Goal: Task Accomplishment & Management: Use online tool/utility

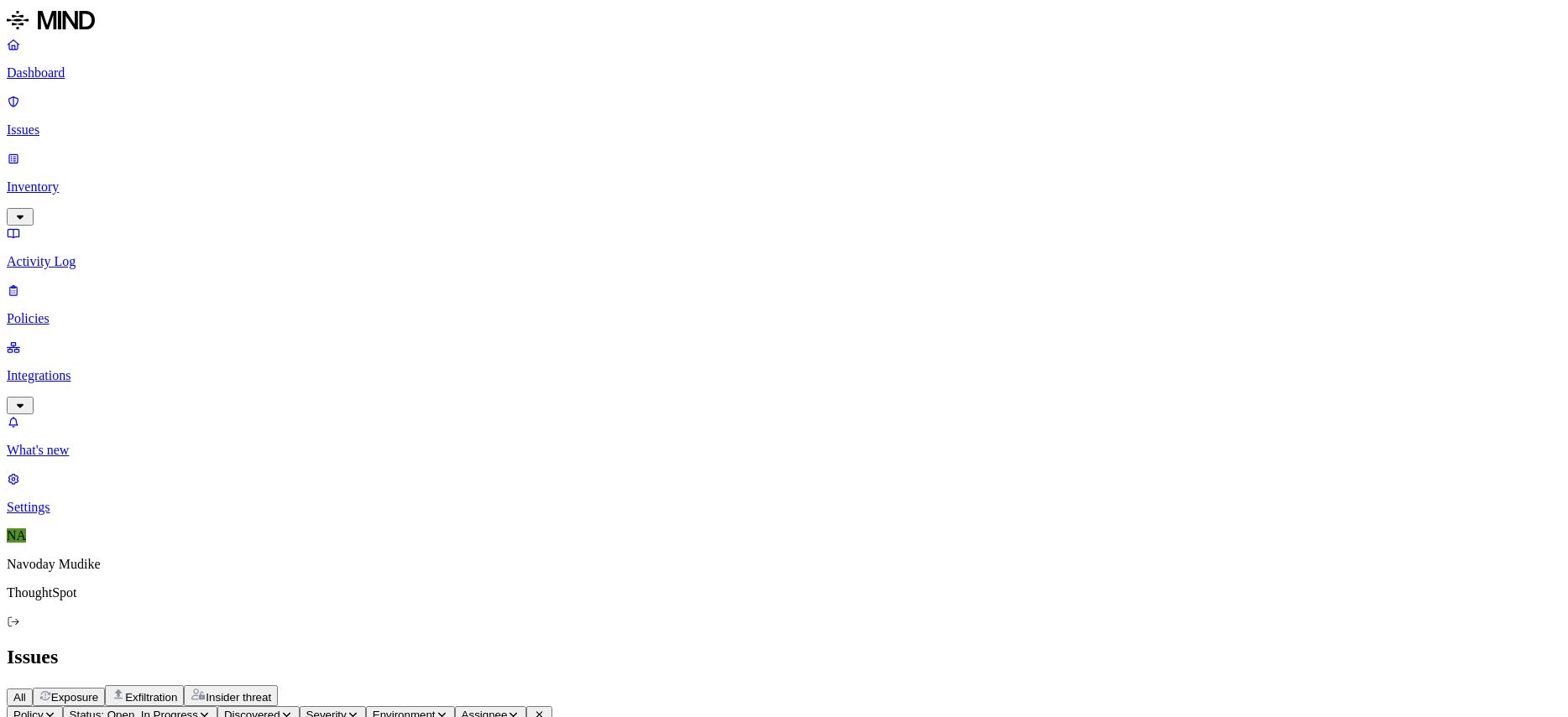
click at [894, 685] on div "All Exposure Exfiltration Insider threat" at bounding box center [784, 696] width 1555 height 21
click at [148, 368] on p "Integrations" at bounding box center [784, 376] width 1555 height 15
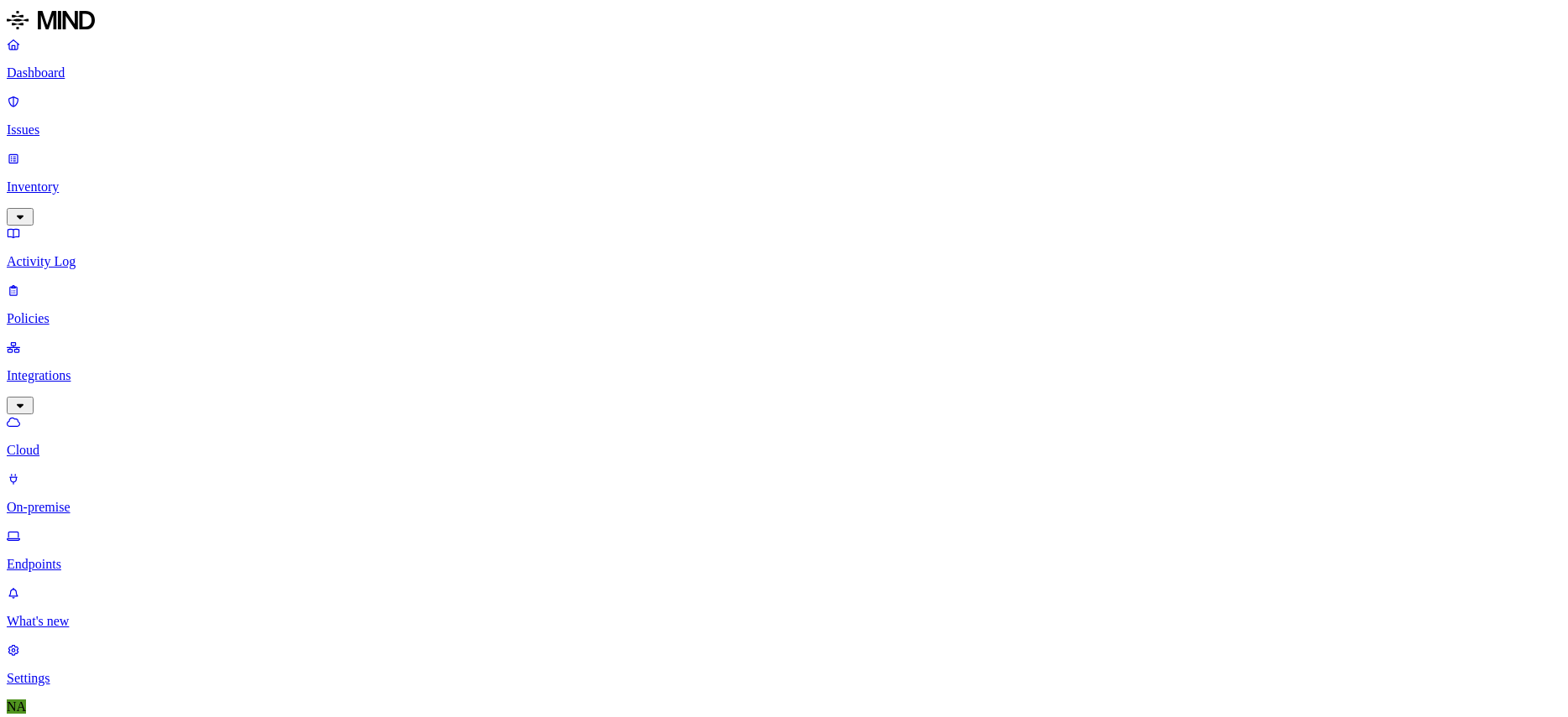
click at [93, 471] on link "On-premise" at bounding box center [784, 493] width 1555 height 44
click at [20, 532] on icon at bounding box center [14, 536] width 14 height 9
drag, startPoint x: 1443, startPoint y: 58, endPoint x: 1479, endPoint y: 58, distance: 36.0
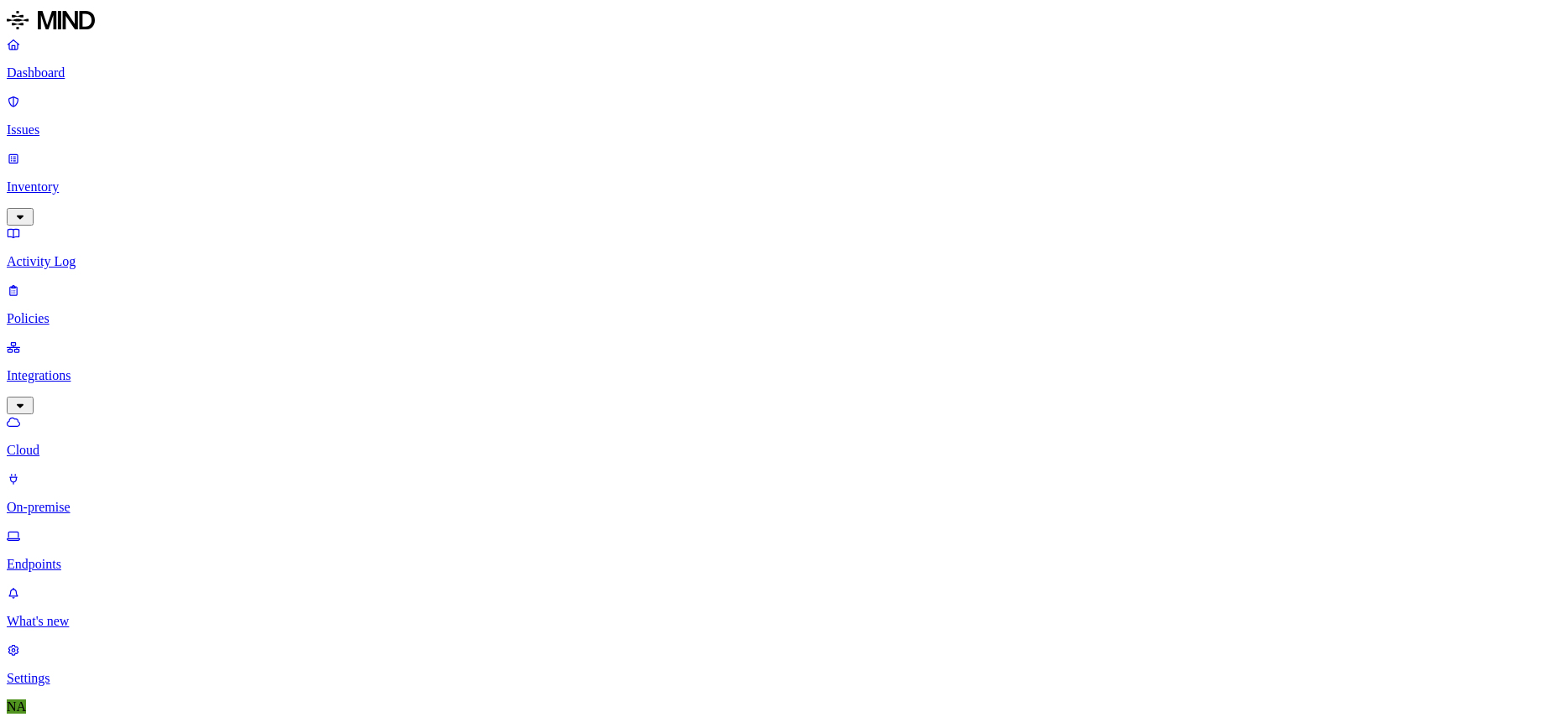
drag, startPoint x: 1443, startPoint y: 56, endPoint x: 1474, endPoint y: 58, distance: 31.1
click at [27, 211] on icon "button" at bounding box center [21, 216] width 14 height 11
click at [105, 312] on p "Users" at bounding box center [784, 319] width 1555 height 15
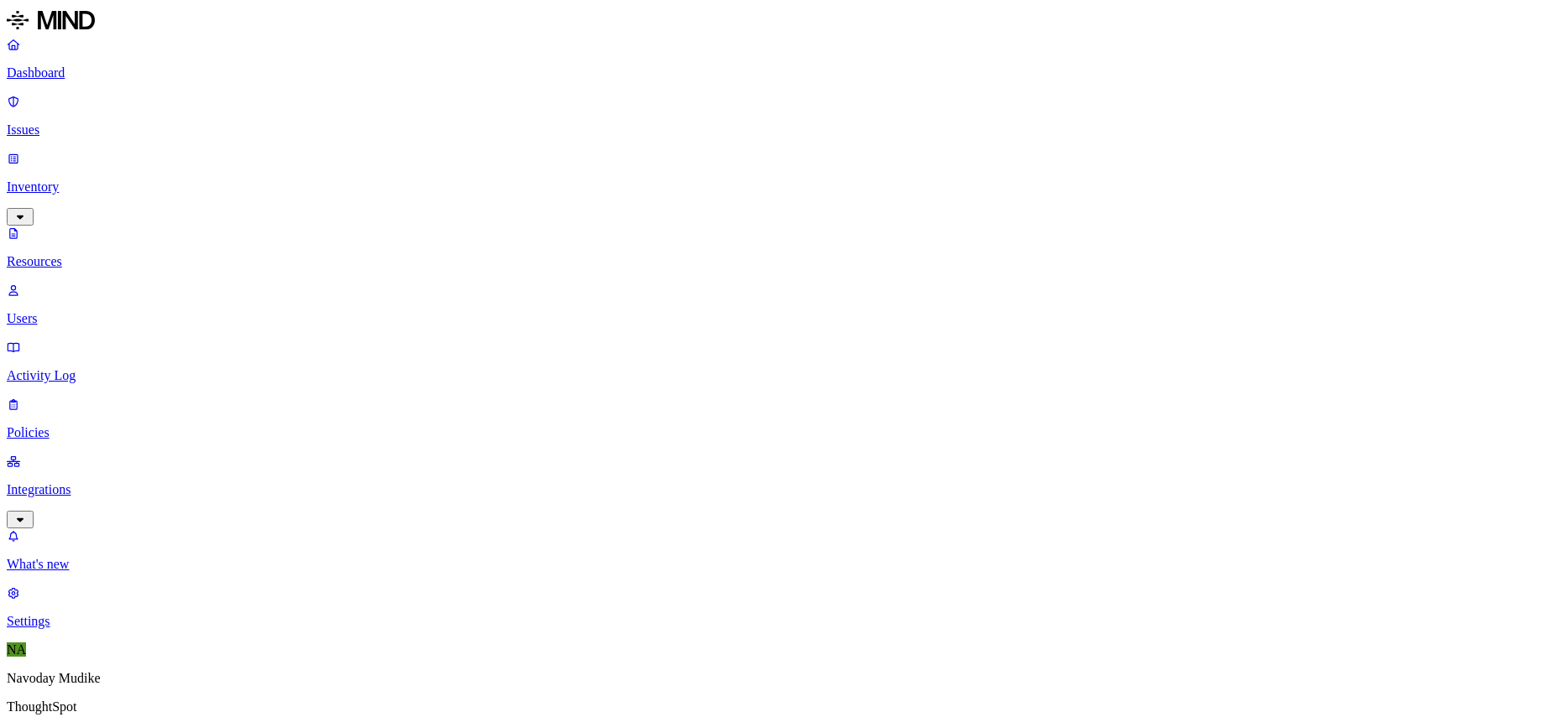
scroll to position [38, 0]
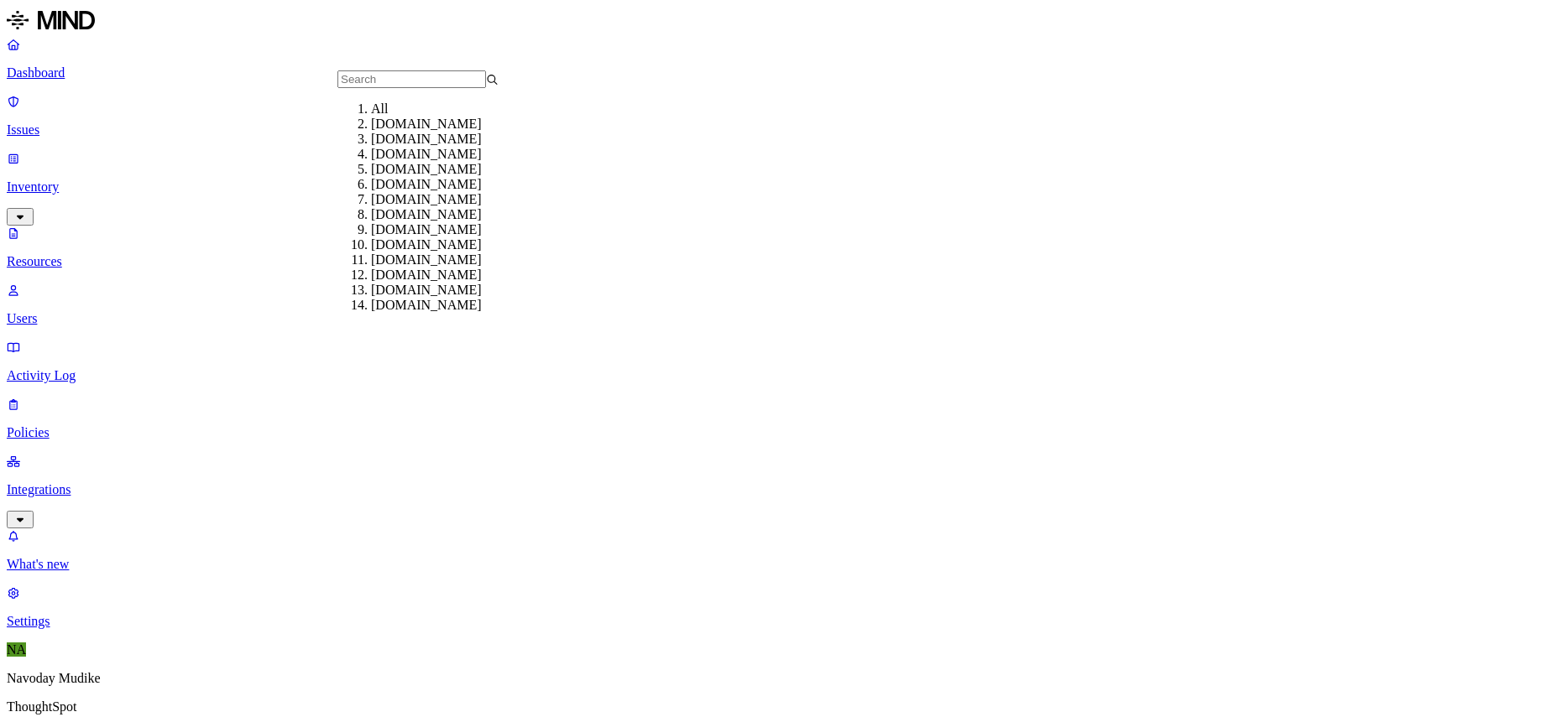
click at [408, 131] on div "[DOMAIN_NAME]" at bounding box center [452, 125] width 162 height 15
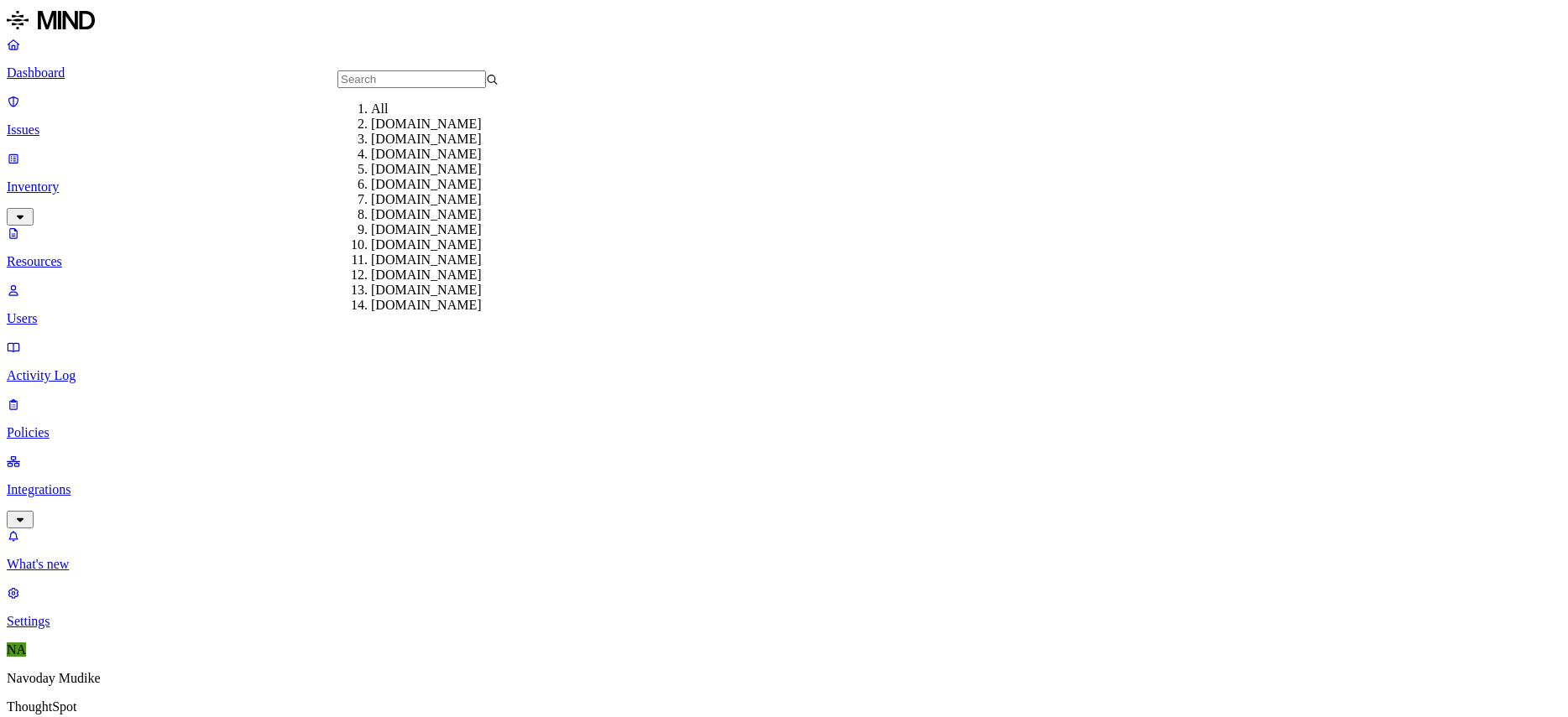
click at [377, 117] on div "All" at bounding box center [452, 109] width 162 height 15
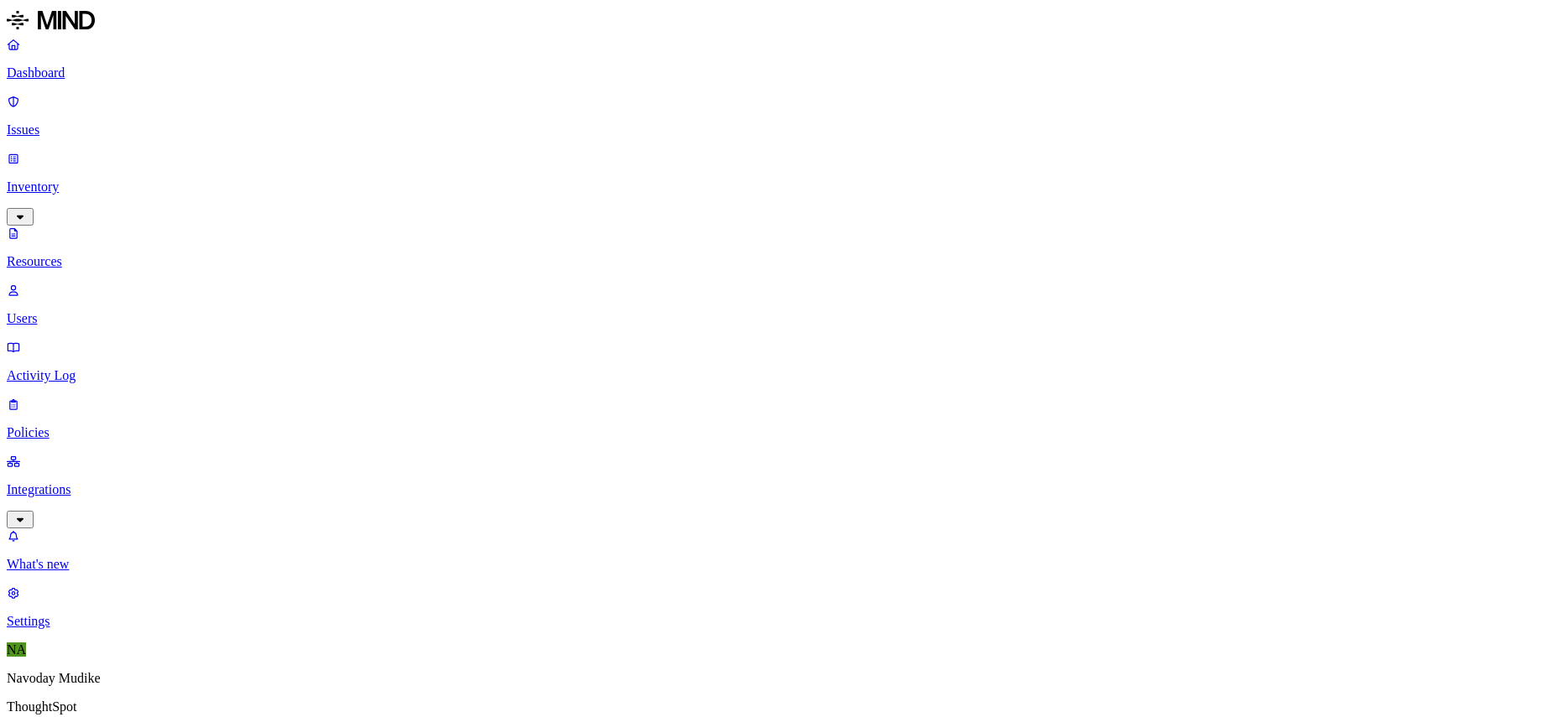
click at [27, 514] on icon "button" at bounding box center [21, 520] width 14 height 11
click at [132, 557] on p "Endpoints" at bounding box center [784, 565] width 1555 height 15
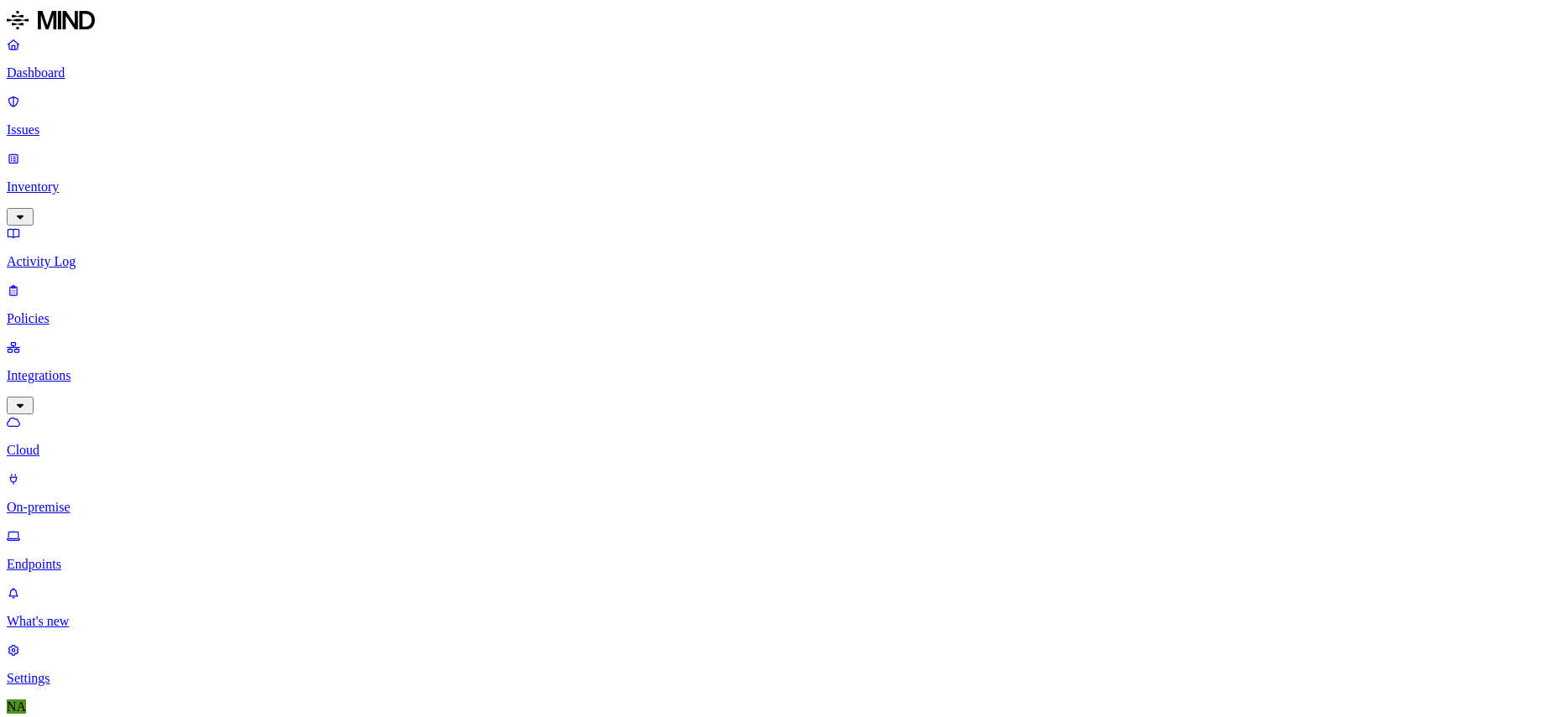
click at [23, 216] on icon "button" at bounding box center [21, 217] width 7 height 4
click at [95, 312] on p "Users" at bounding box center [784, 319] width 1555 height 15
type input "navoday"
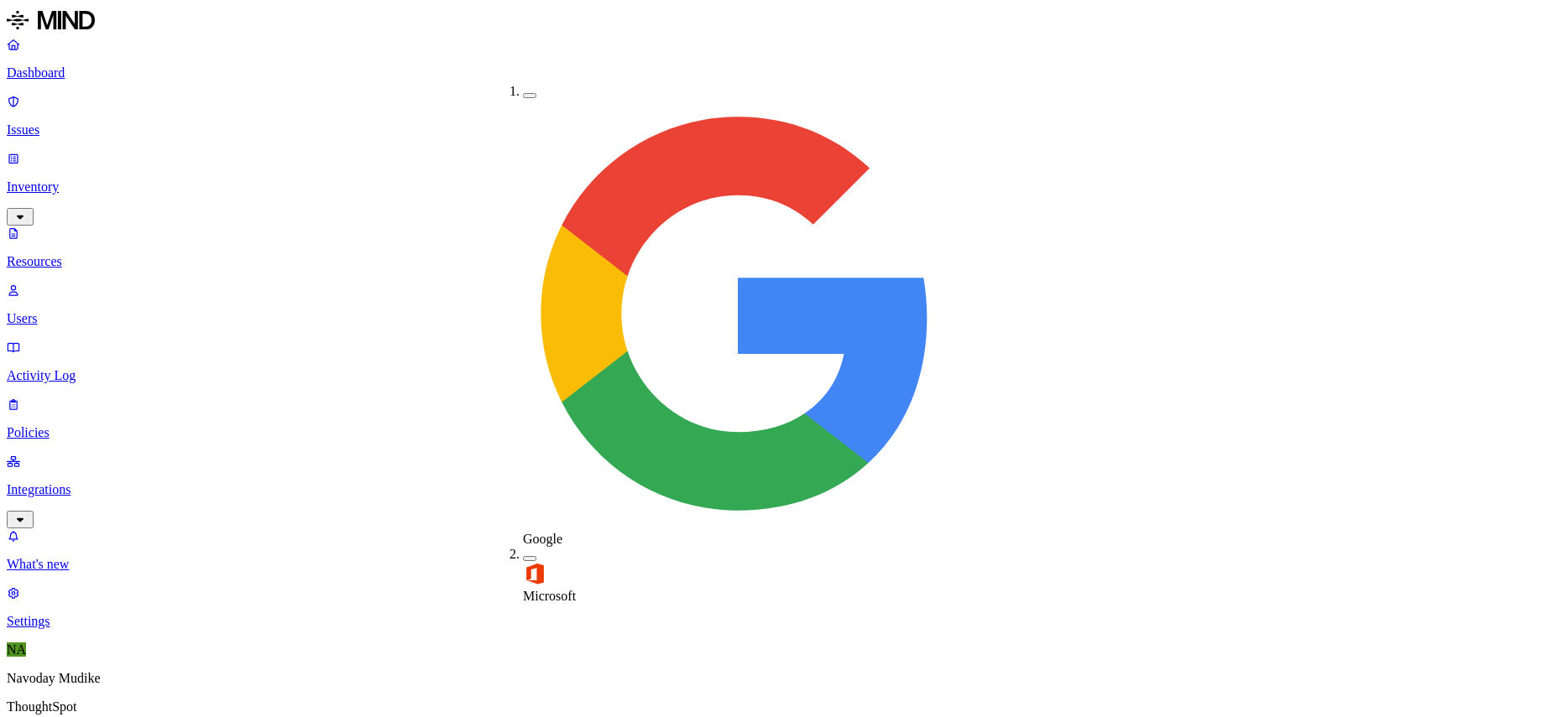
click at [523, 556] on button "button" at bounding box center [530, 559] width 14 height 5
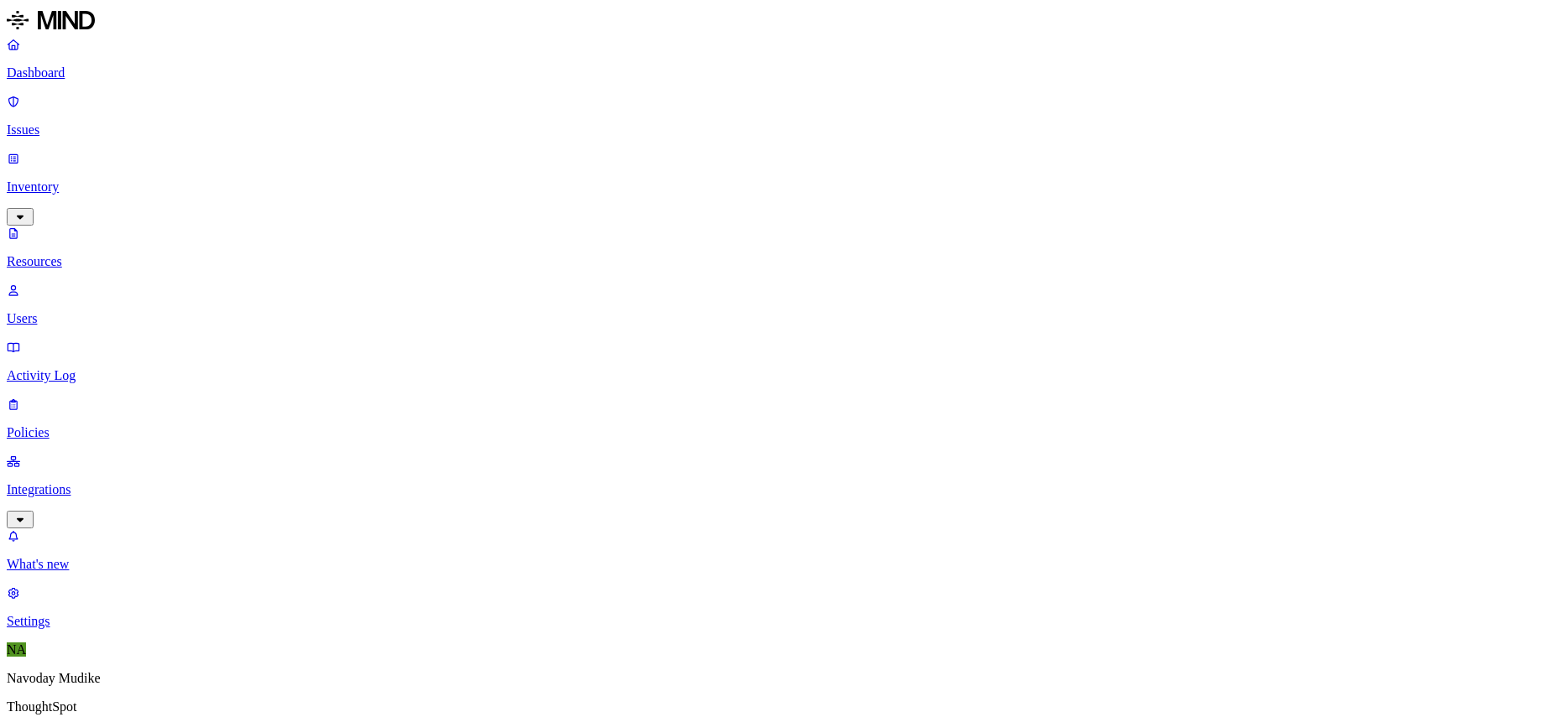
click at [725, 114] on div "Enabled" at bounding box center [725, 106] width 0 height 15
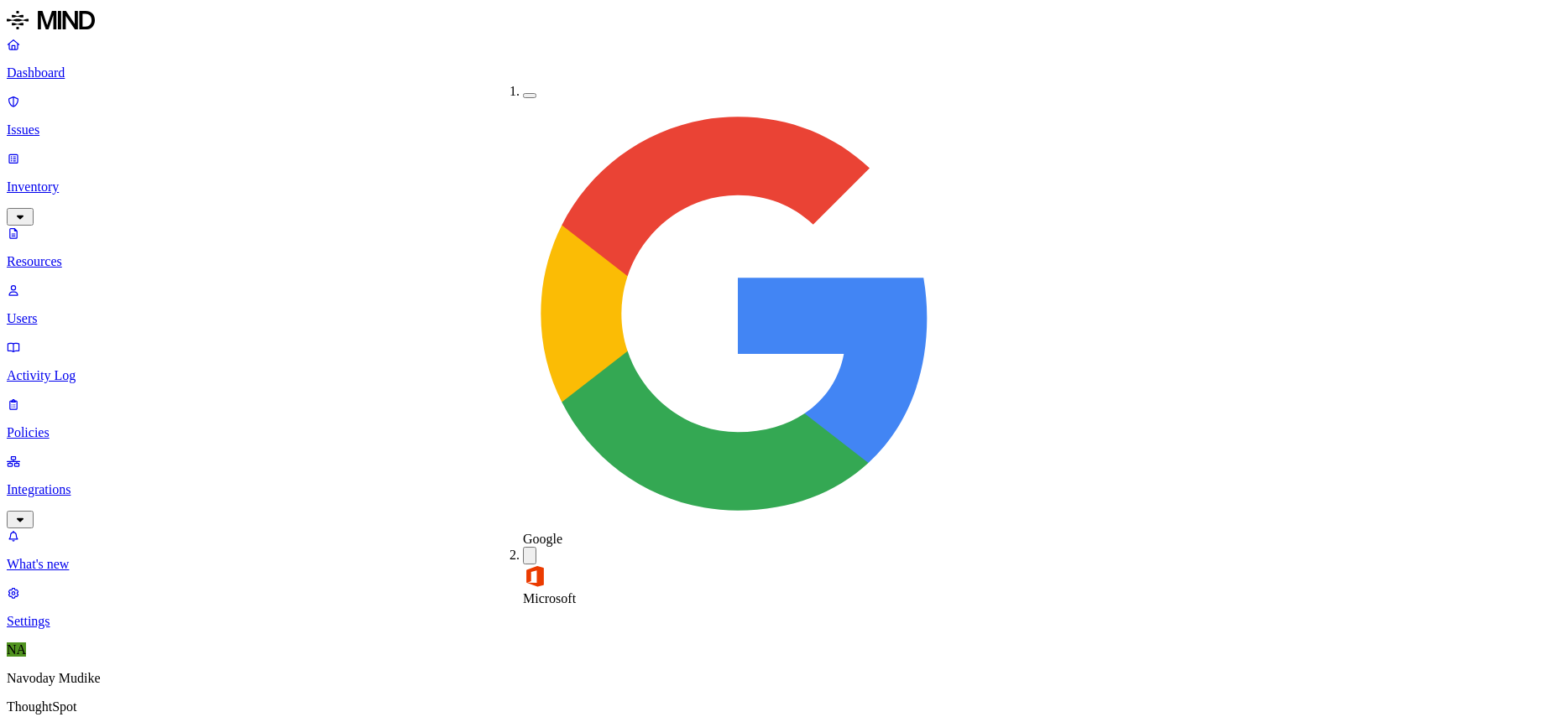
click at [523, 96] on div "Google" at bounding box center [523, 315] width 0 height 463
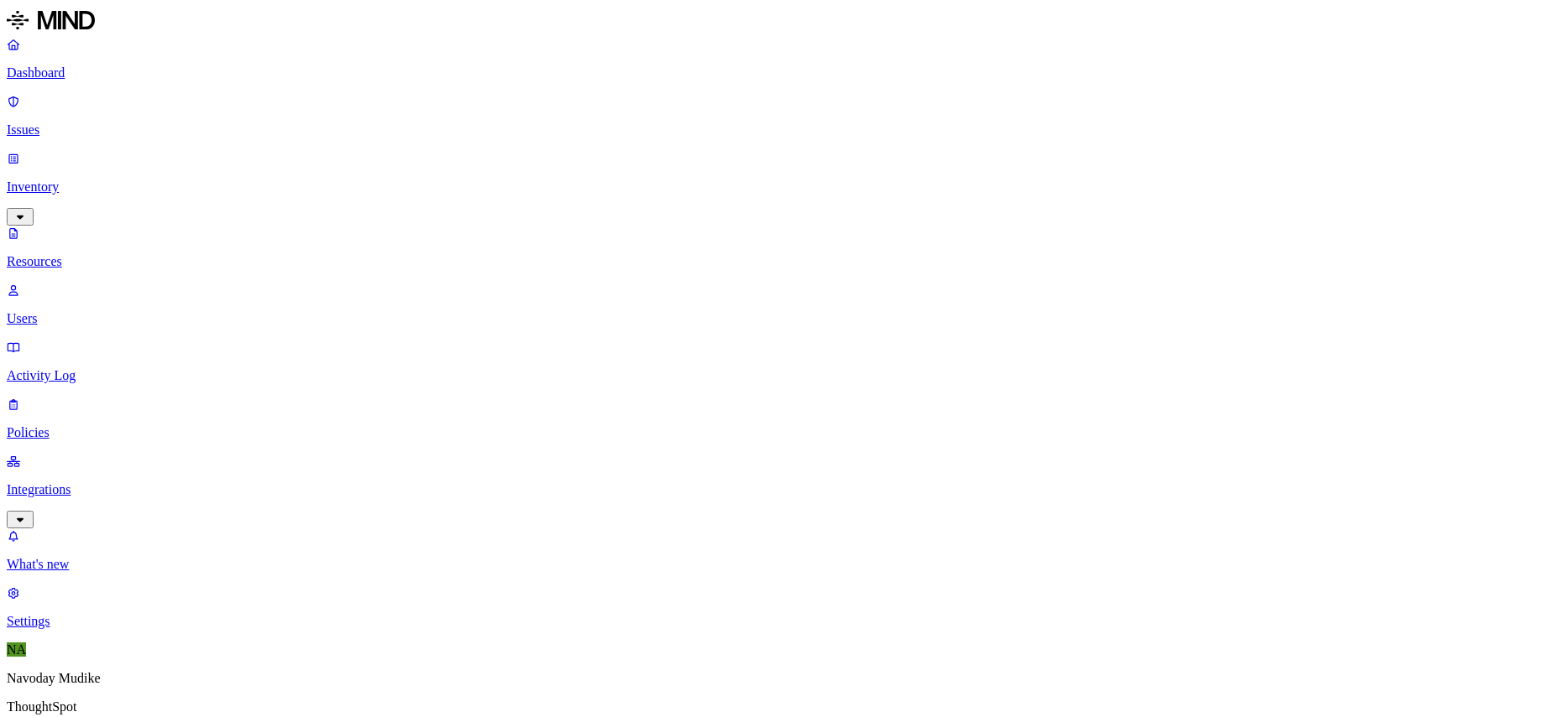
click at [82, 71] on p "Dashboard" at bounding box center [784, 73] width 1555 height 15
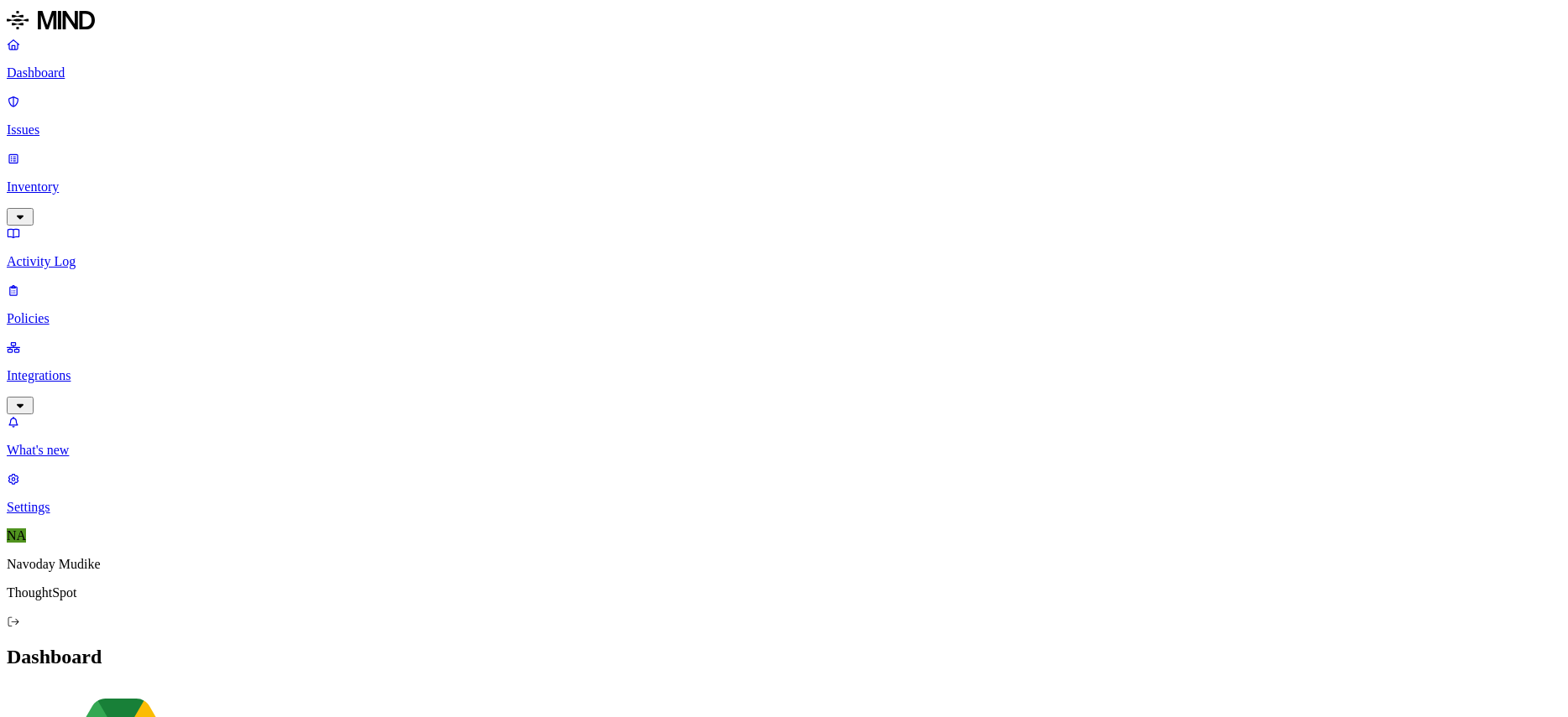
click at [156, 340] on link "Integrations" at bounding box center [784, 376] width 1555 height 72
click at [27, 211] on icon "button" at bounding box center [21, 216] width 14 height 11
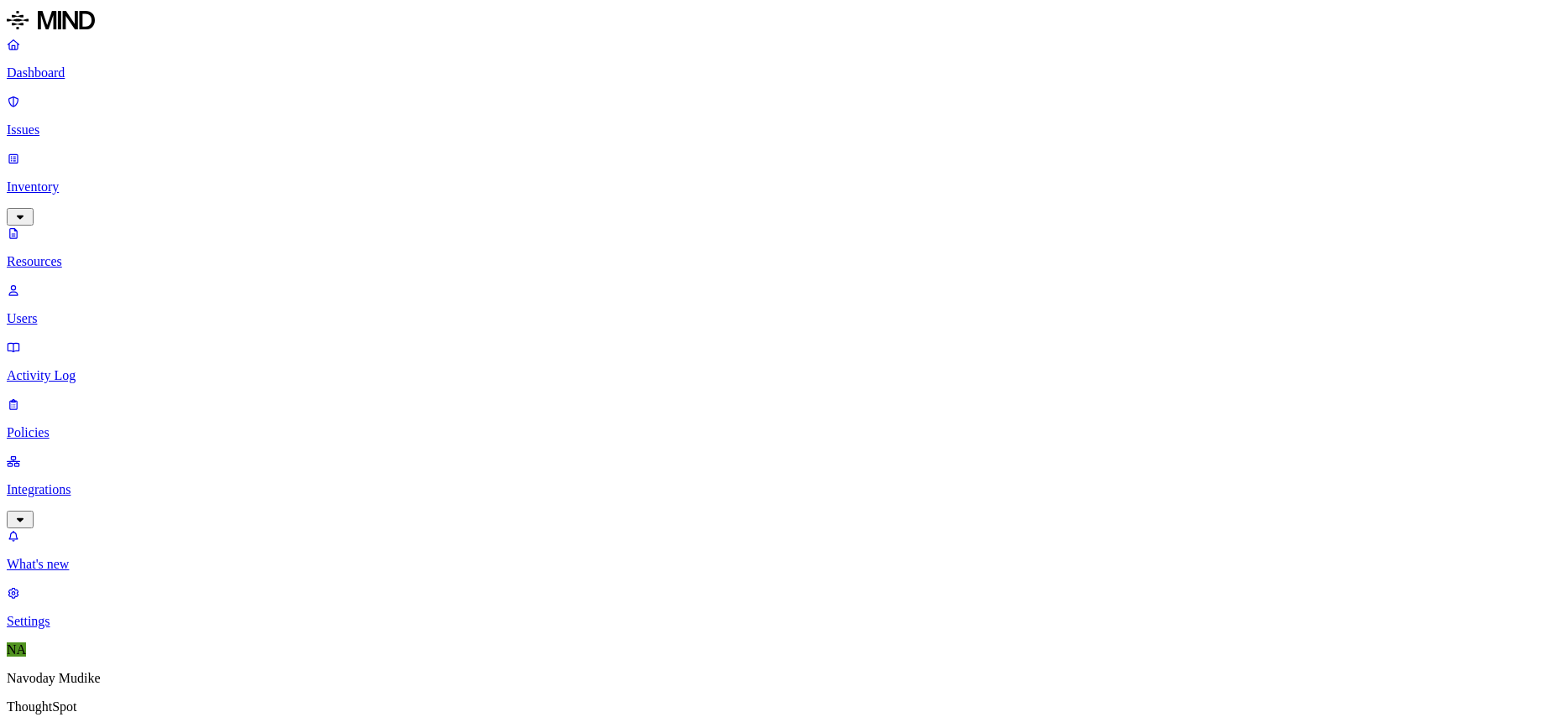
type input "sharweek"
click at [75, 123] on p "Issues" at bounding box center [784, 131] width 1555 height 15
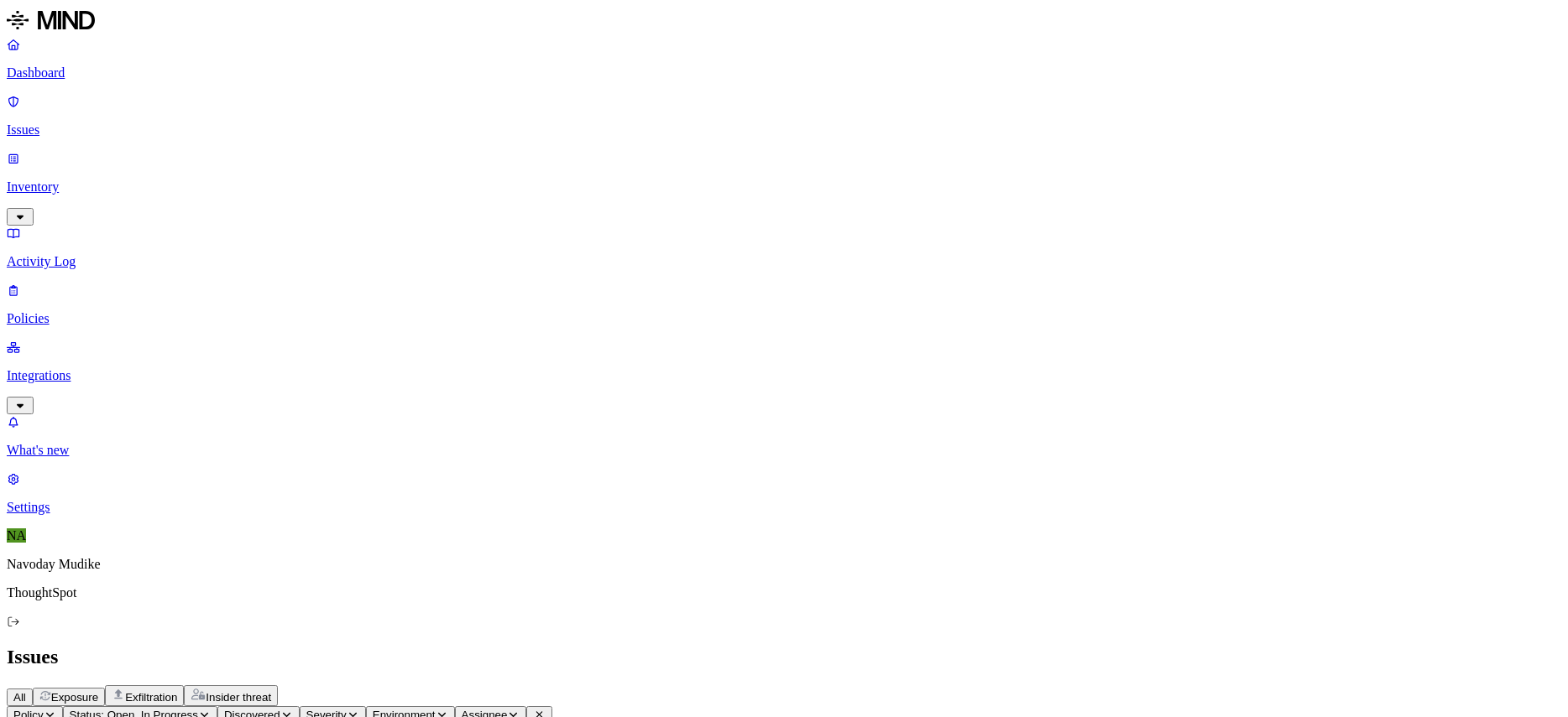
click at [943, 646] on h2 "Issues" at bounding box center [784, 657] width 1555 height 22
click at [967, 646] on h2 "Issues" at bounding box center [784, 657] width 1555 height 22
click at [1008, 685] on div "All Exposure Exfiltration Insider threat" at bounding box center [784, 696] width 1555 height 21
click at [1011, 685] on div "All Exposure Exfiltration Insider threat" at bounding box center [784, 696] width 1555 height 21
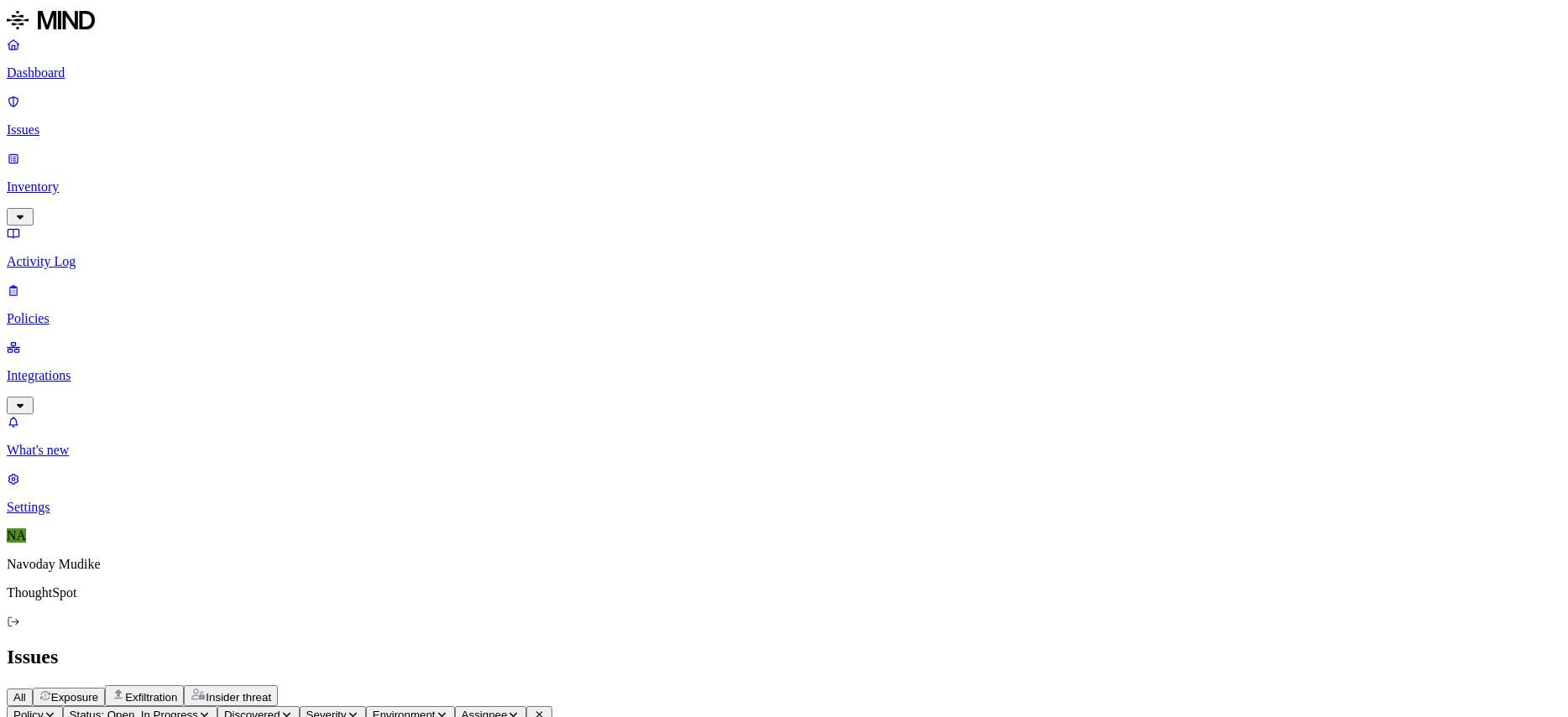
click at [1156, 685] on div "All Exposure Exfiltration Insider threat" at bounding box center [784, 696] width 1555 height 21
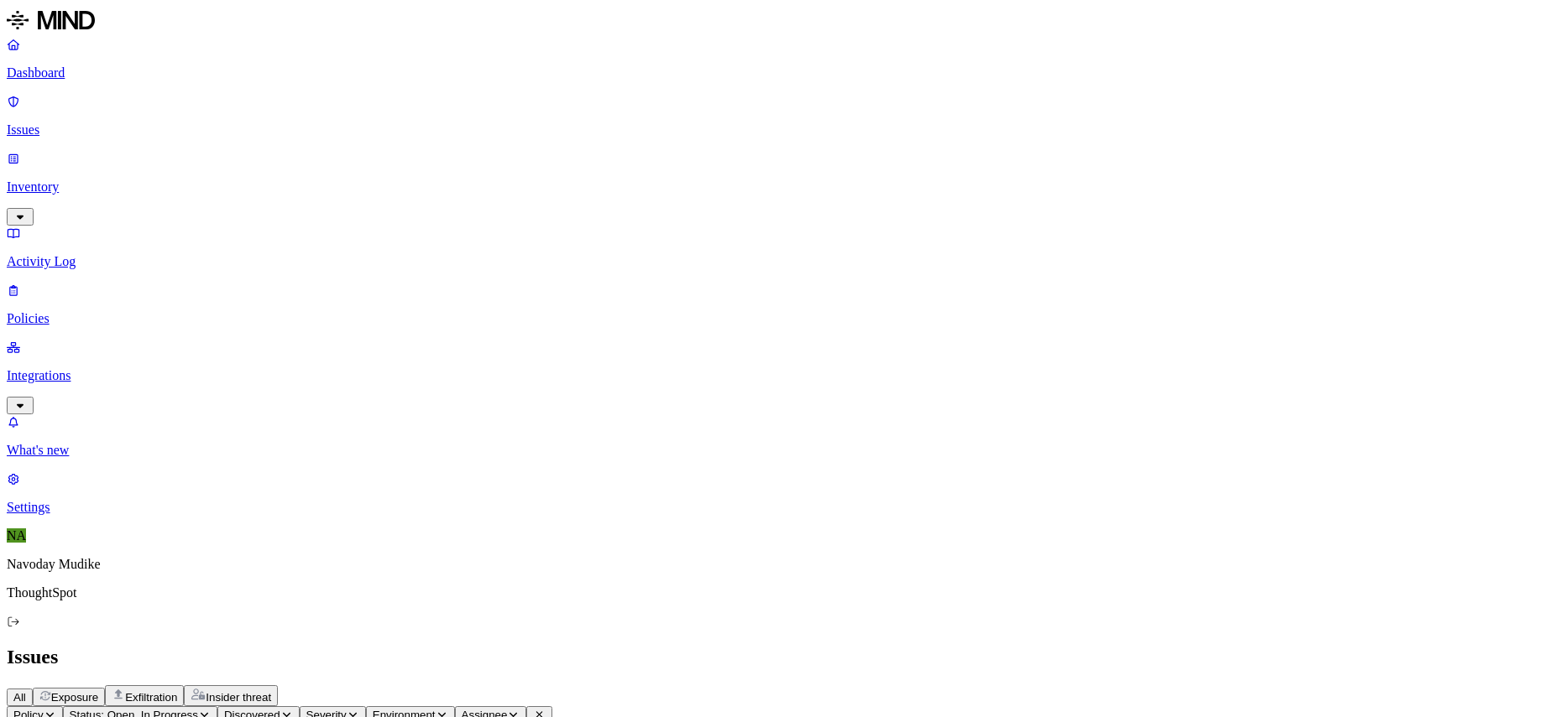
click at [1111, 685] on div "All Exposure Exfiltration Insider threat" at bounding box center [784, 696] width 1555 height 21
click at [27, 400] on icon "button" at bounding box center [21, 405] width 14 height 11
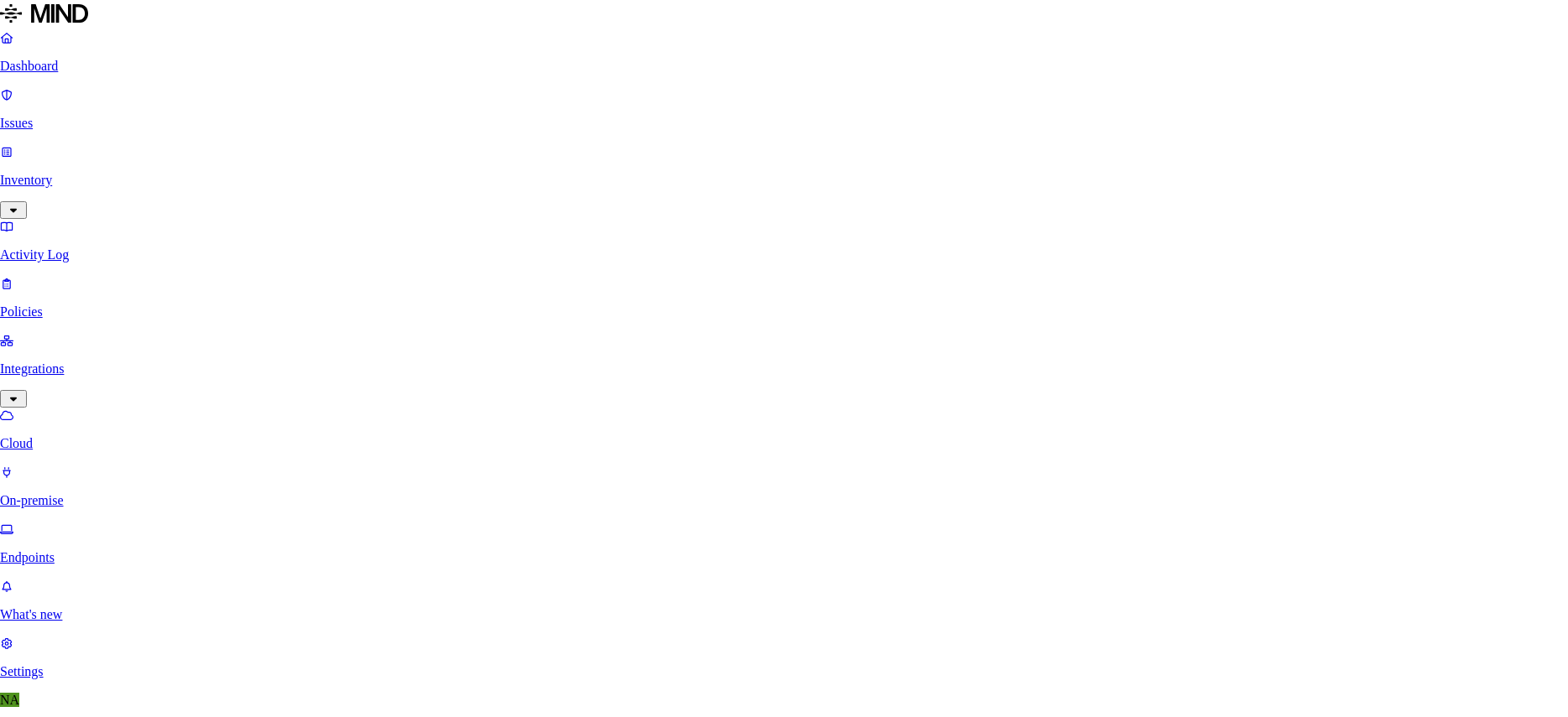
type input "a"
type input "sale"
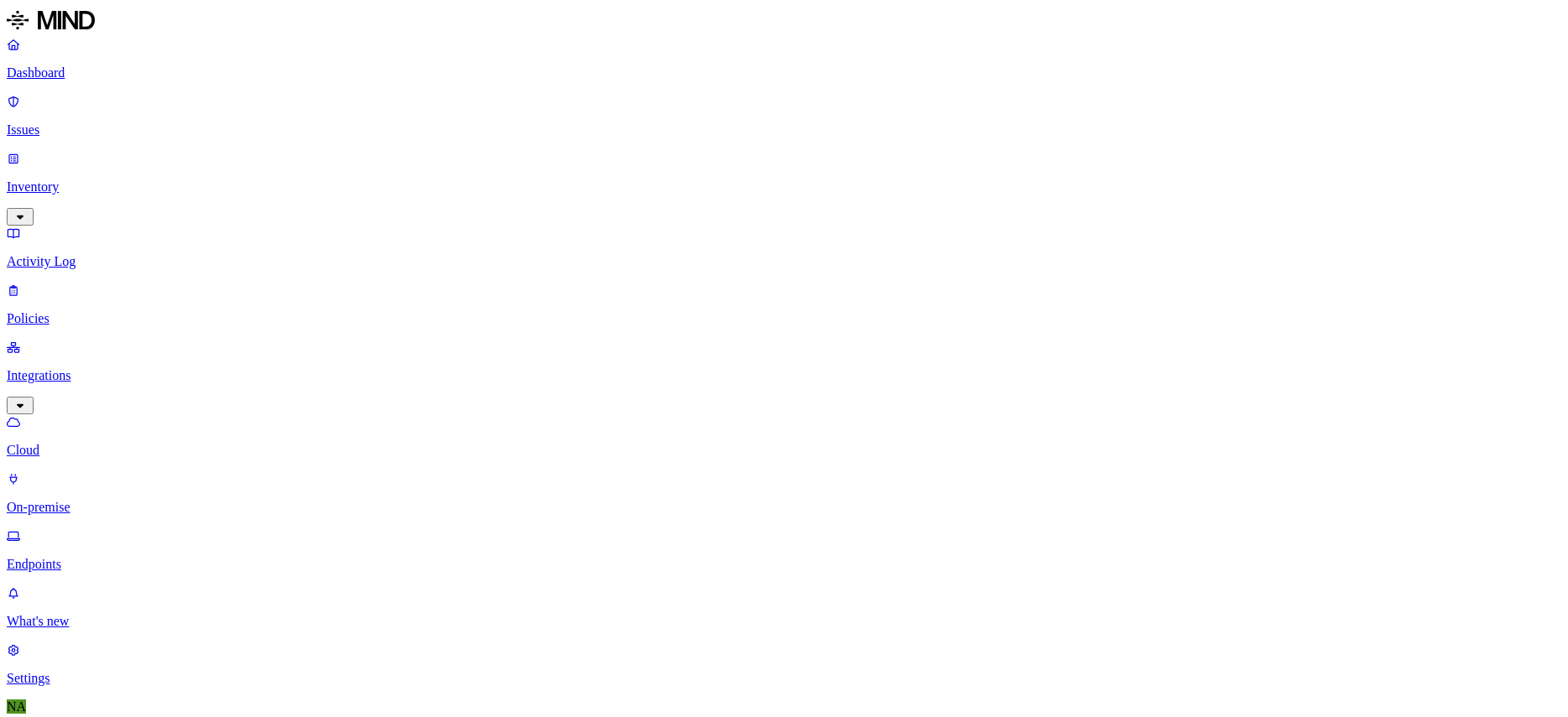
click at [104, 72] on p "Dashboard" at bounding box center [784, 73] width 1555 height 15
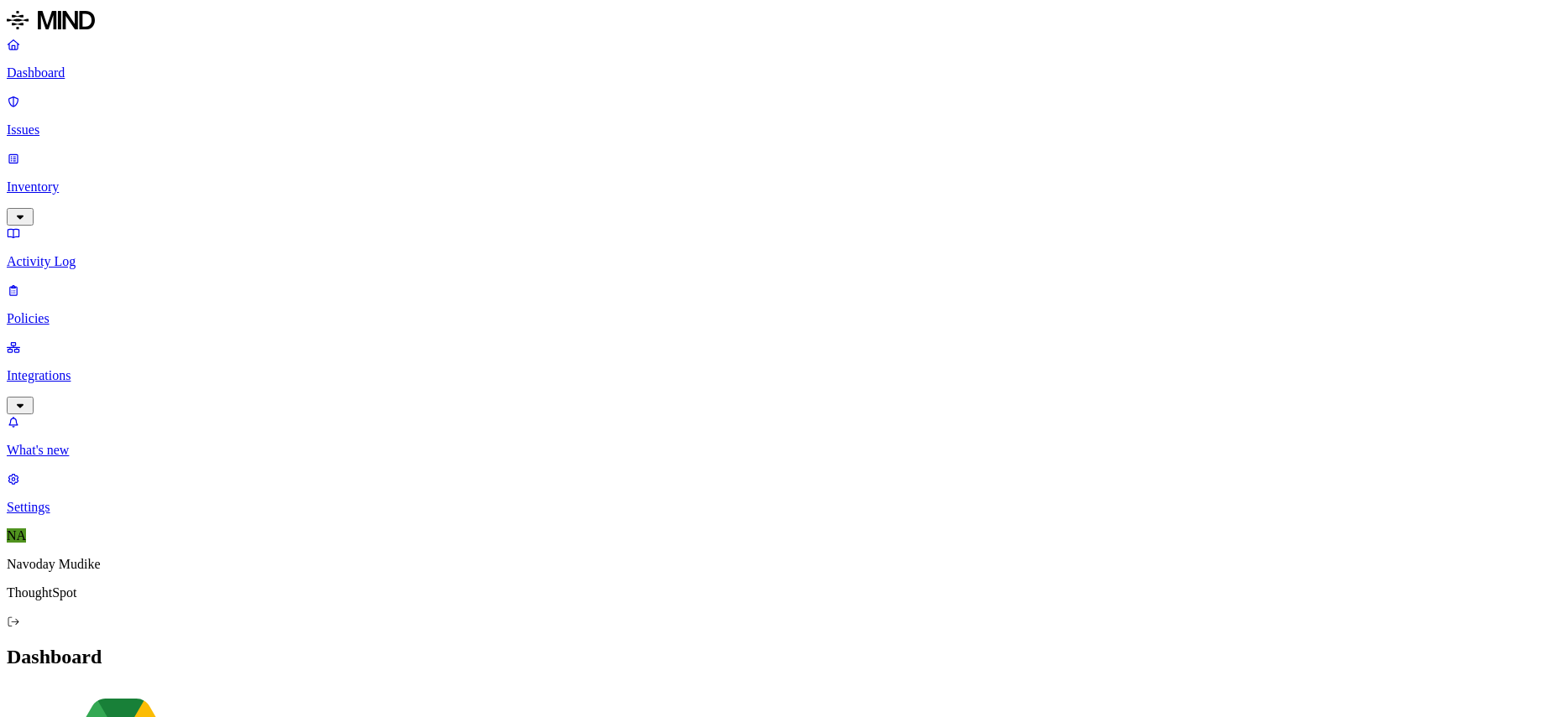
click at [119, 410] on nav "Dashboard Issues Inventory Activity Log Policies Integrations What's new 1 Sett…" at bounding box center [784, 276] width 1555 height 478
